Goal: Task Accomplishment & Management: Complete application form

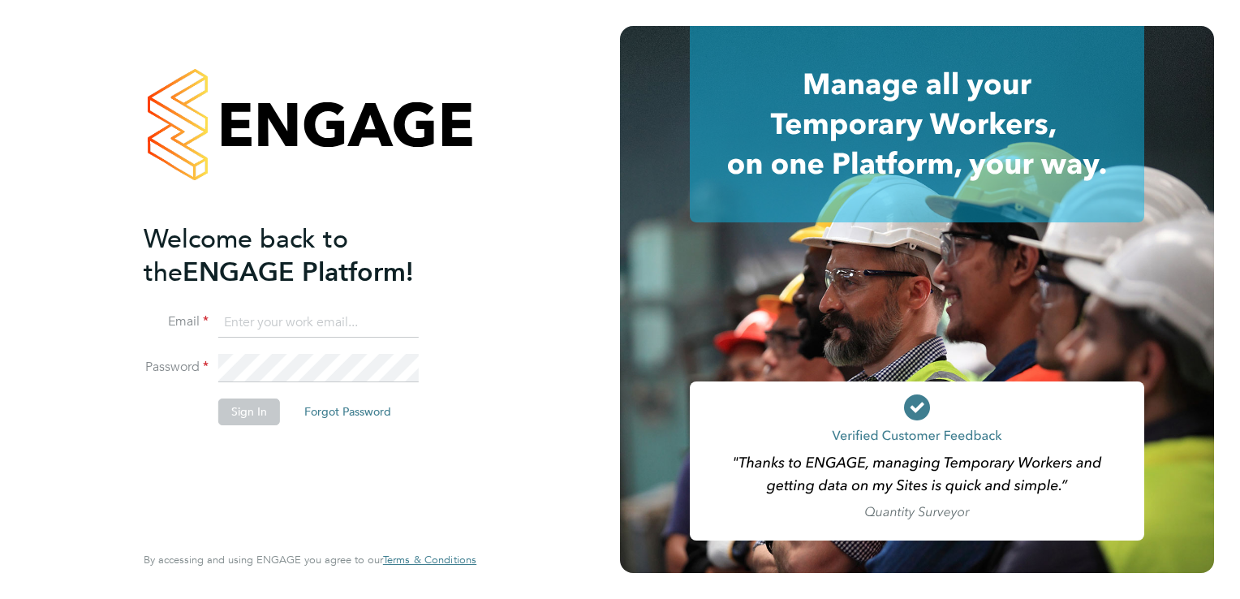
type input "[EMAIL_ADDRESS][DOMAIN_NAME]"
click at [218, 403] on button "Sign In" at bounding box center [249, 411] width 62 height 26
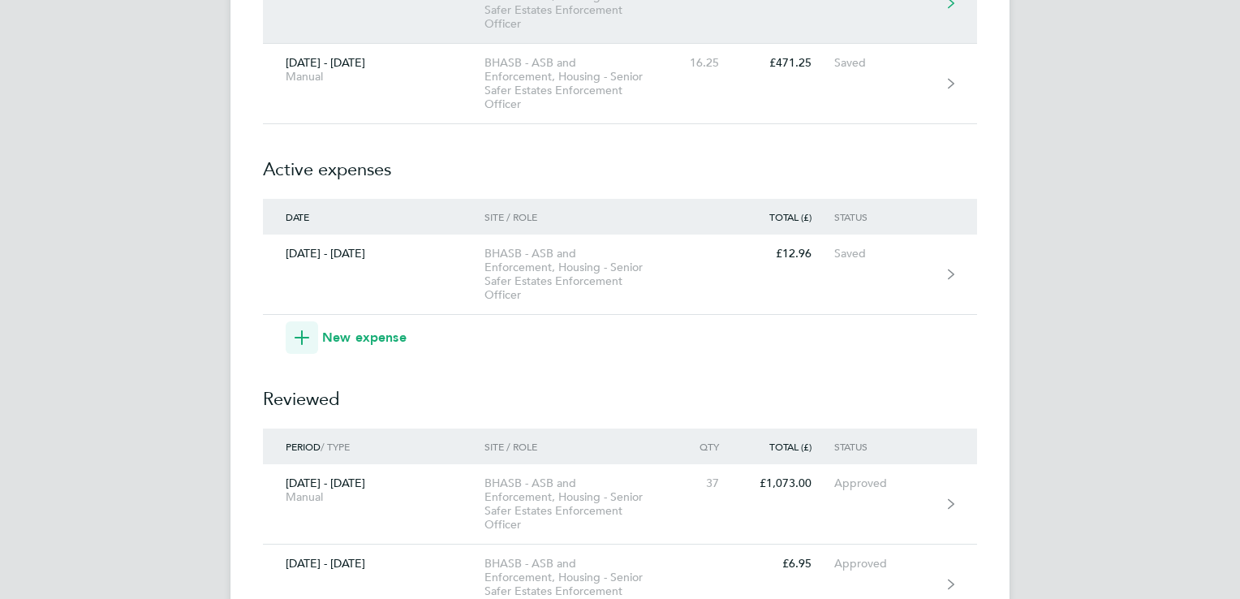
scroll to position [243, 0]
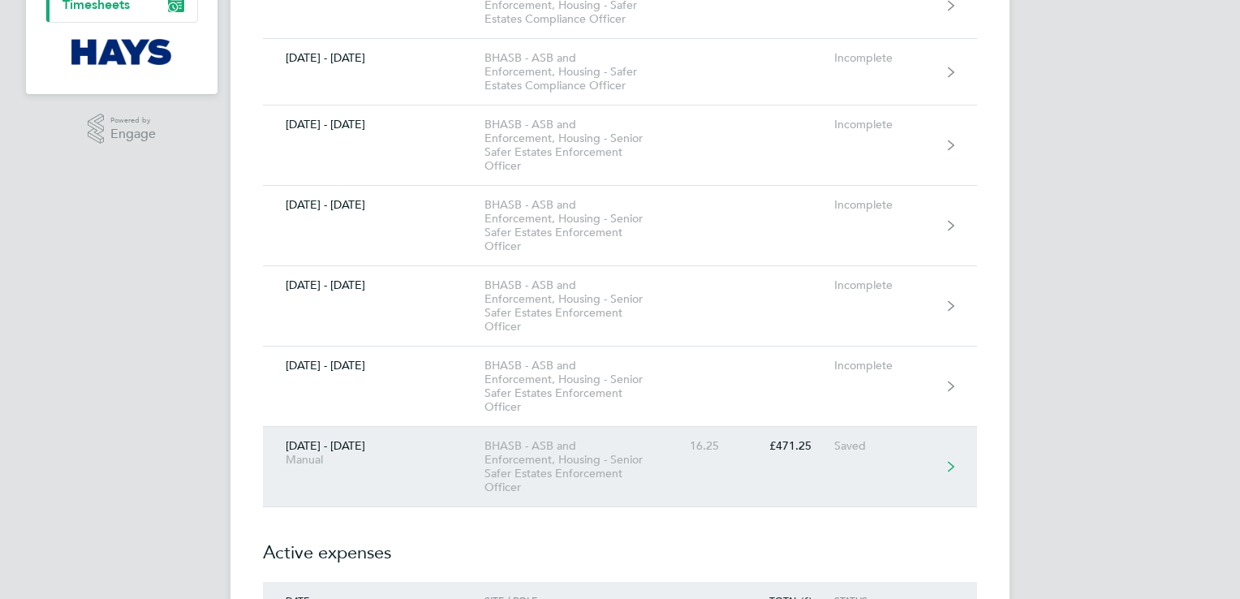
click at [806, 481] on link "22 - 28 Sept 2025 Manual BHASB - ASB and Enforcement, Housing - Senior Safer Es…" at bounding box center [620, 467] width 714 height 80
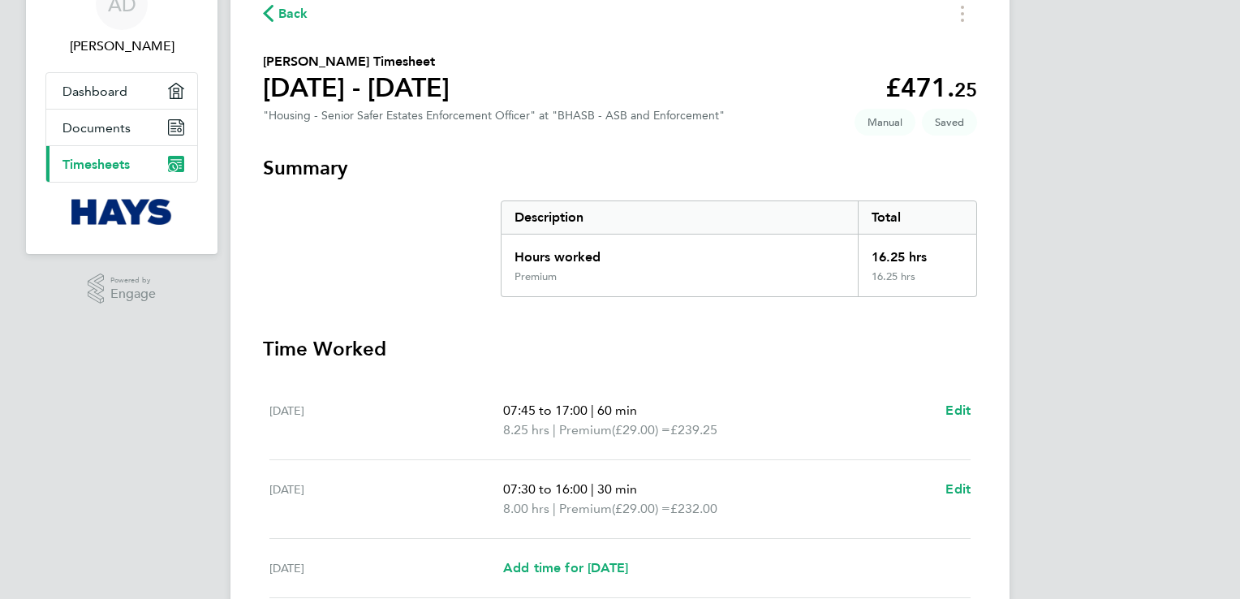
scroll to position [162, 0]
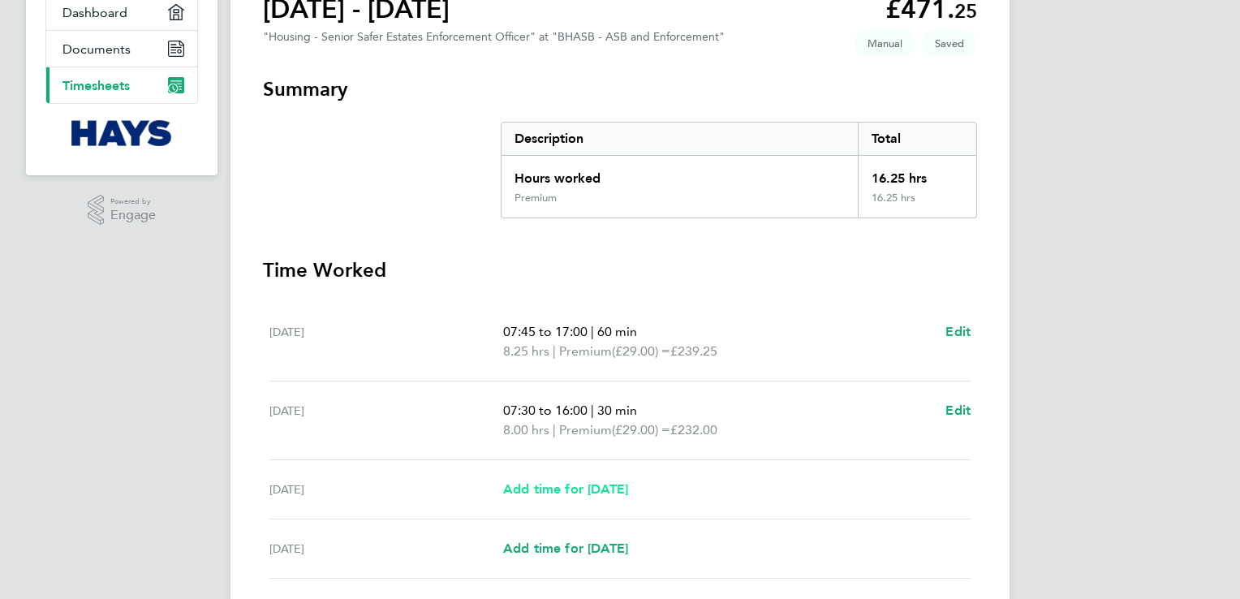
click at [616, 488] on span "Add time for Wed 24 Sep" at bounding box center [565, 488] width 125 height 15
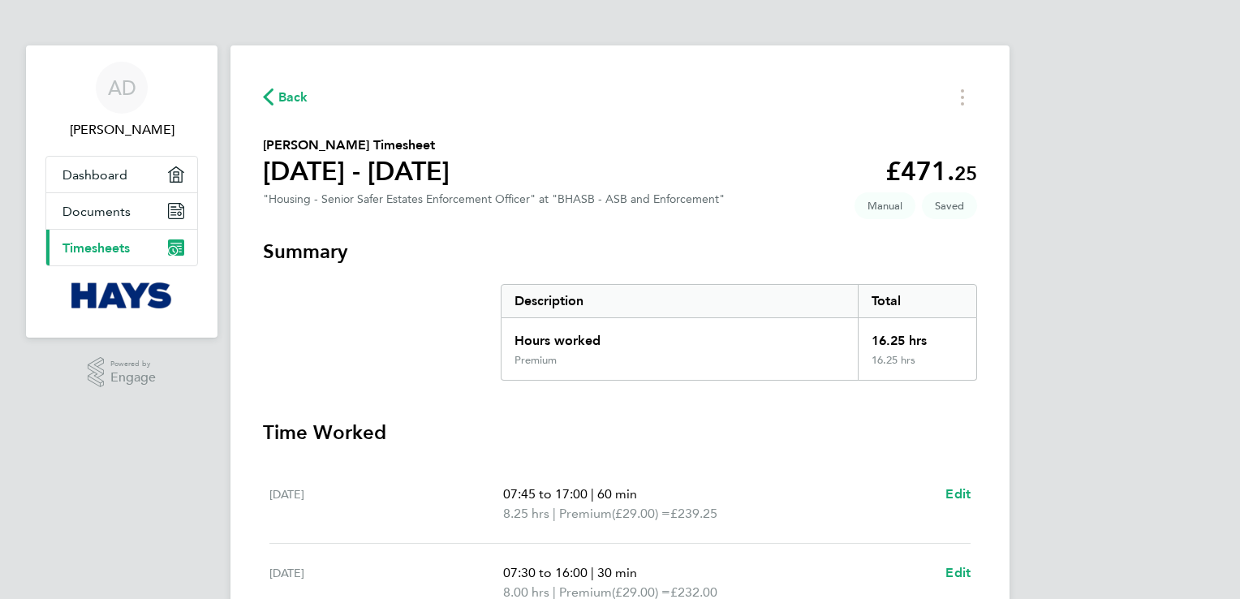
select select "30"
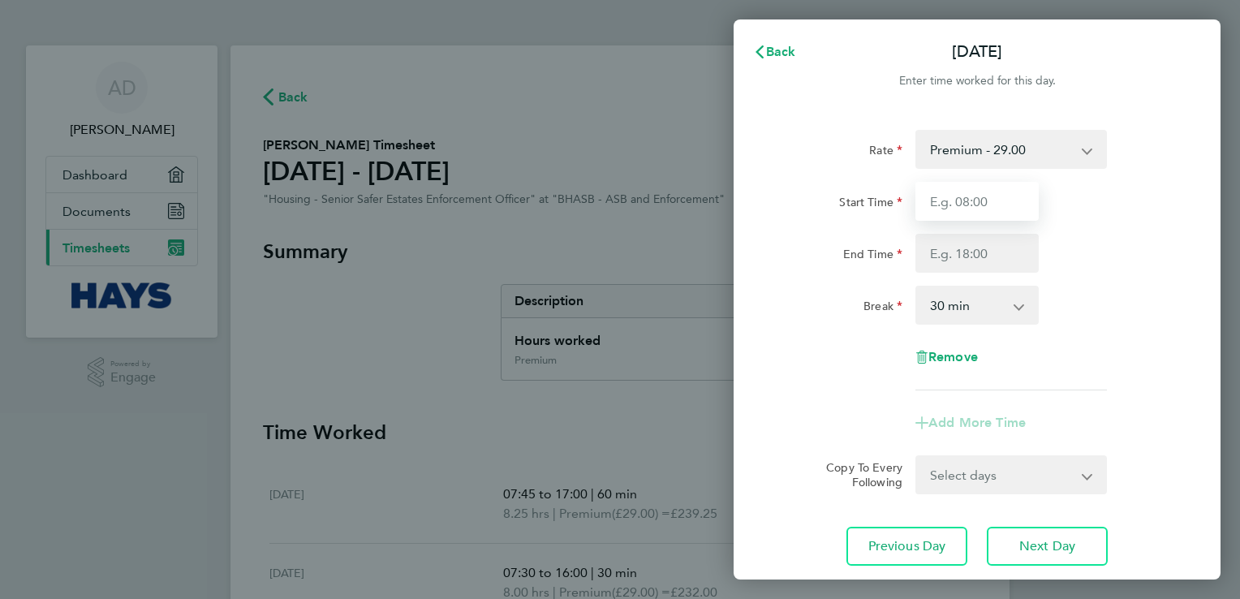
click at [981, 212] on input "Start Time" at bounding box center [976, 201] width 123 height 39
type input "08:00"
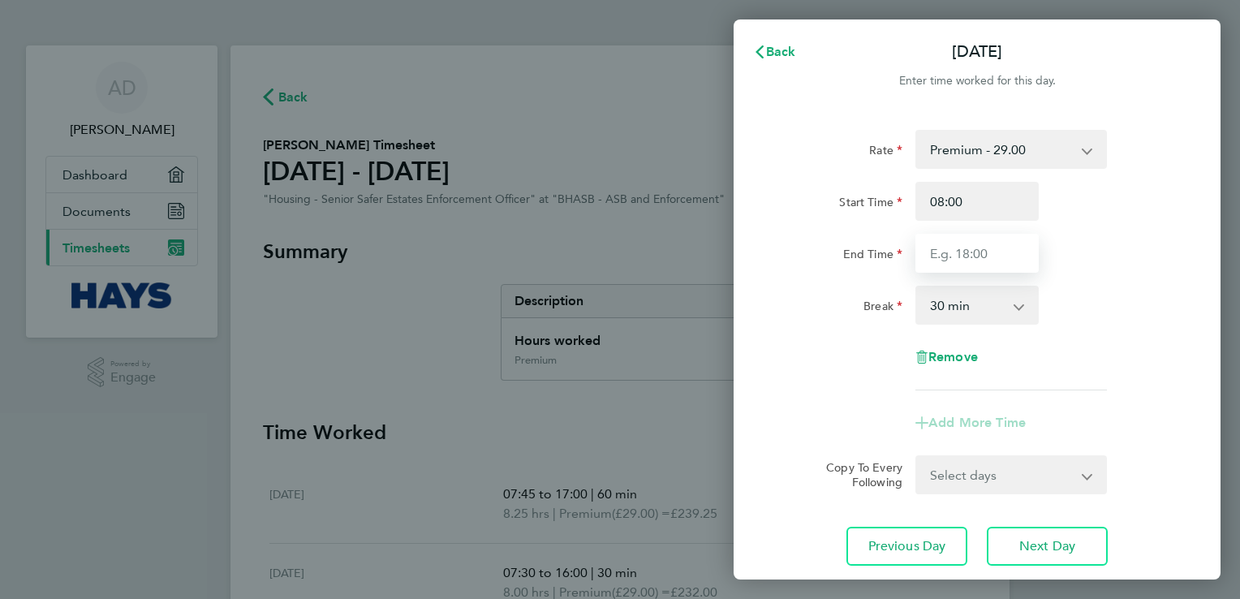
click at [952, 246] on input "End Time" at bounding box center [976, 253] width 123 height 39
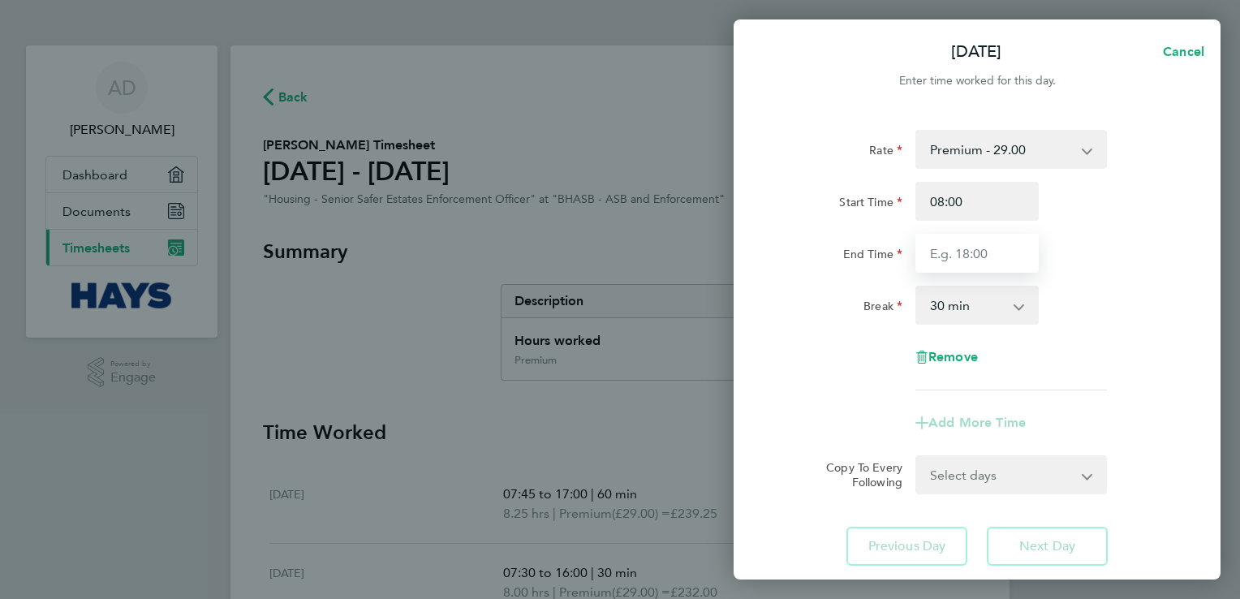
type input "17:00"
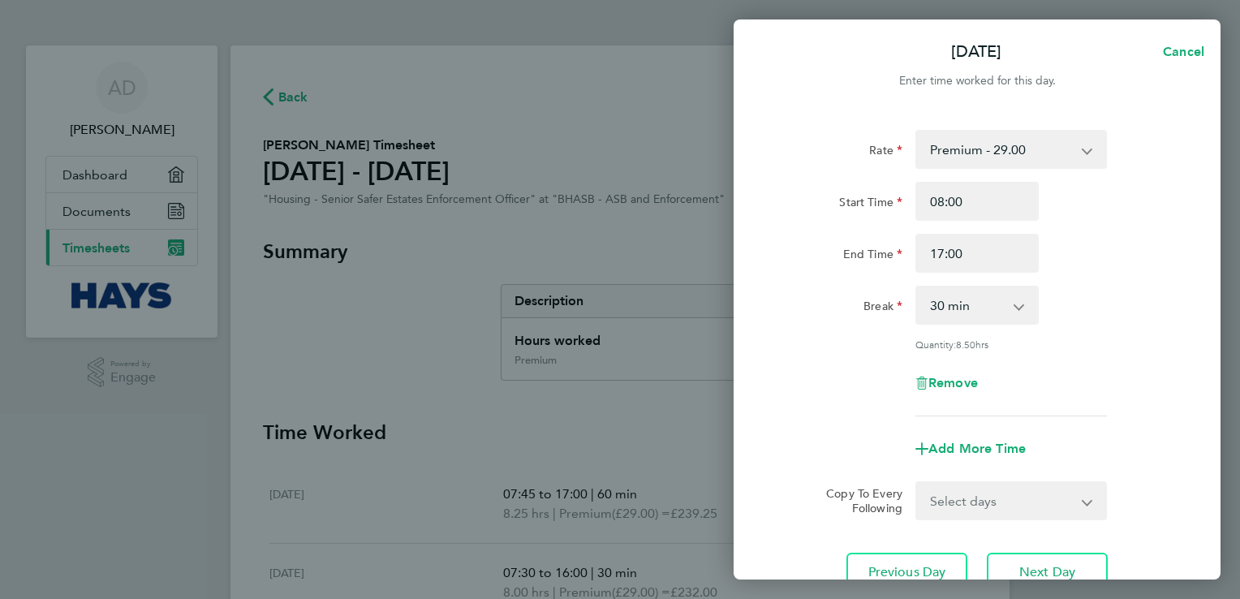
click at [781, 381] on div "Rate Premium - 29.00 Start Time 08:00 End Time 17:00 Break 0 min 15 min 30 min …" at bounding box center [977, 273] width 396 height 286
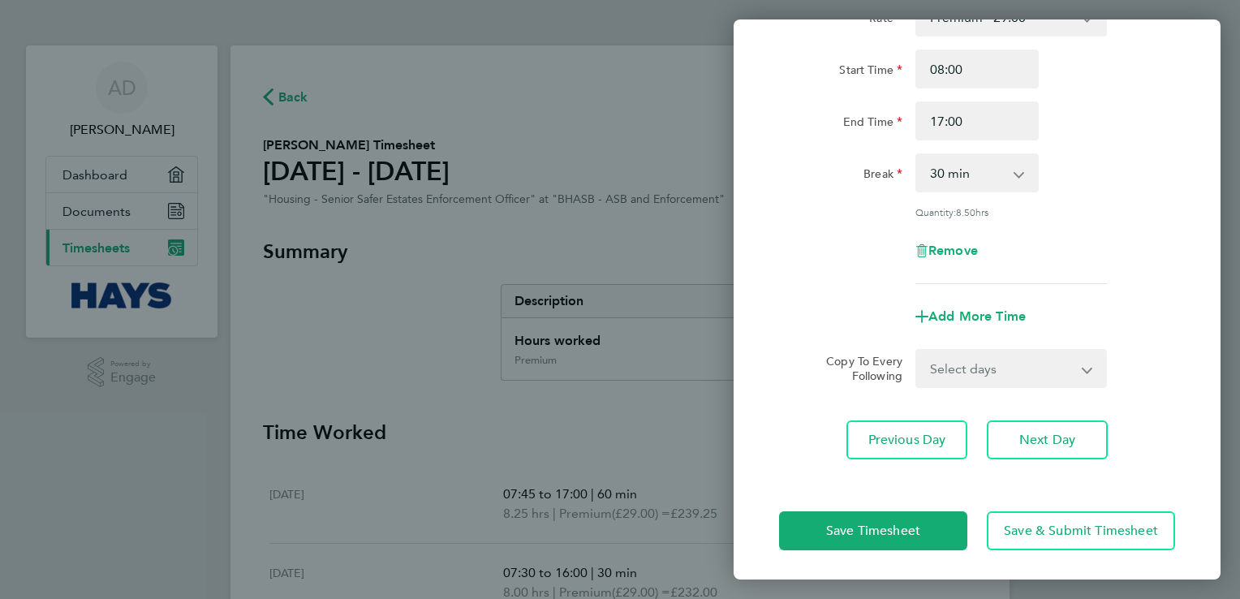
scroll to position [133, 0]
click at [871, 527] on span "Save Timesheet" at bounding box center [873, 530] width 94 height 16
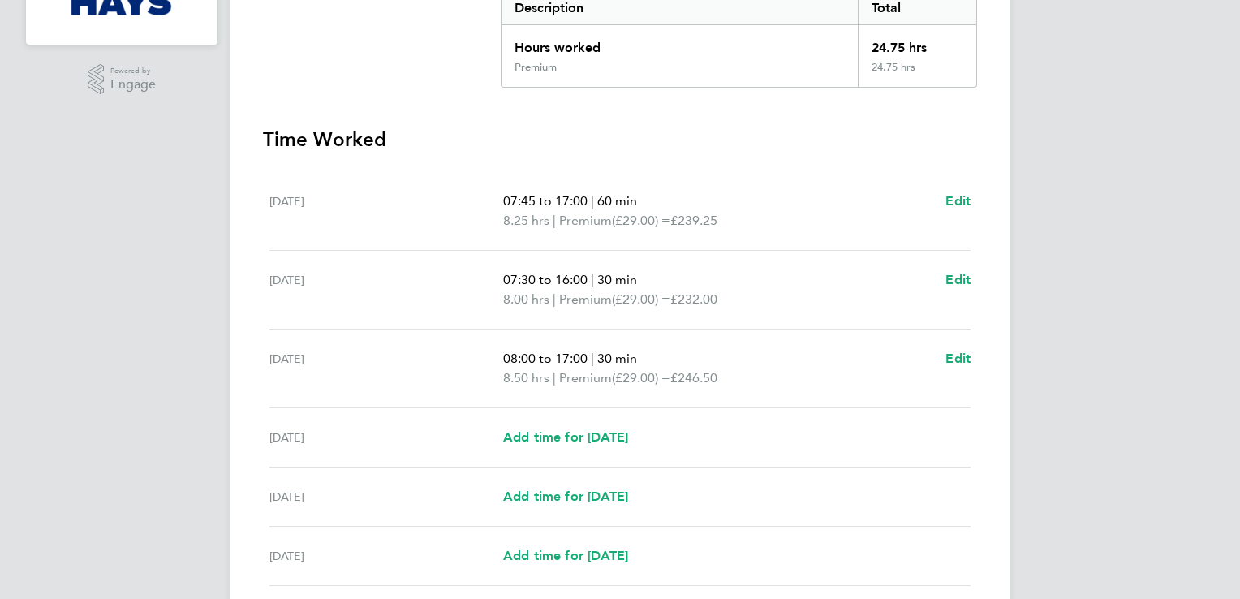
scroll to position [325, 0]
